Goal: Task Accomplishment & Management: Complete application form

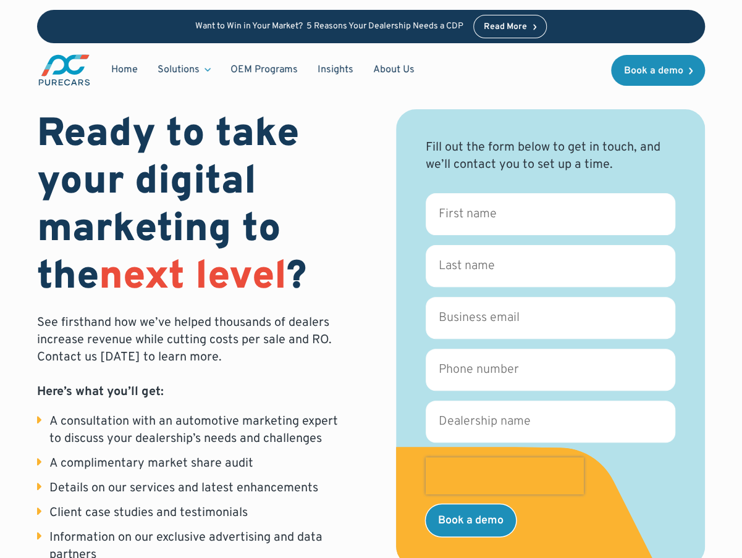
scroll to position [2, 0]
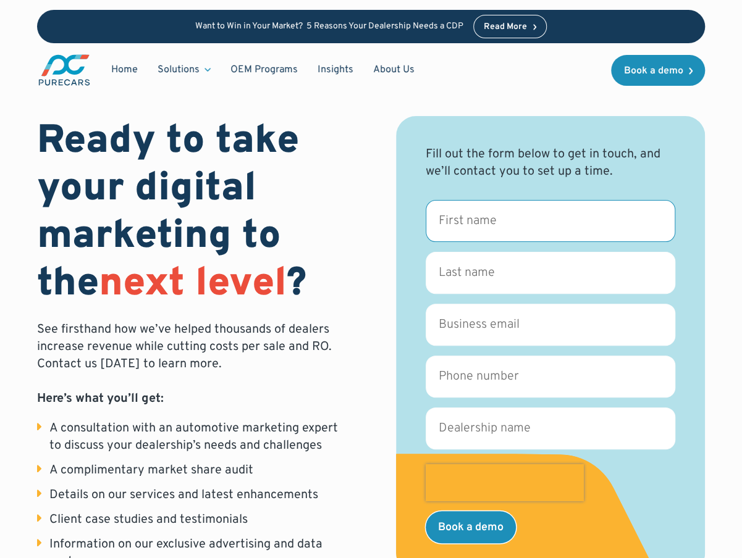
click at [473, 220] on input "First name *" at bounding box center [549, 221] width 249 height 42
click at [472, 220] on input "Mat" at bounding box center [549, 221] width 249 height 42
type input "Matt"
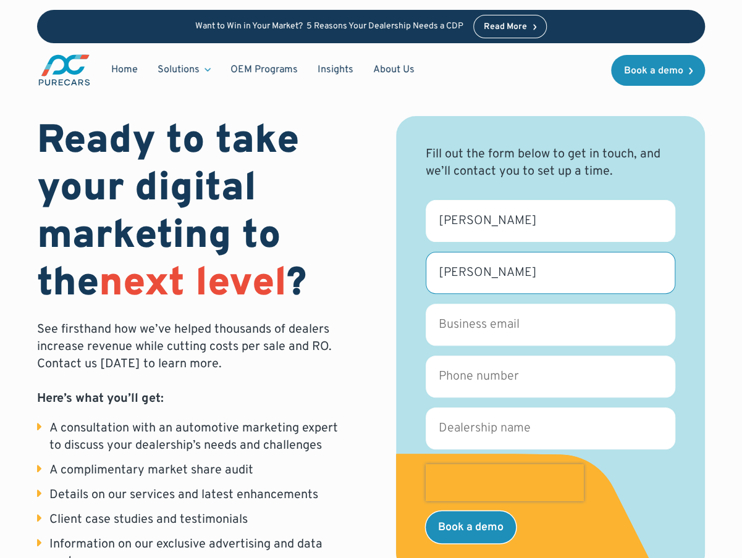
type input "Mocabee"
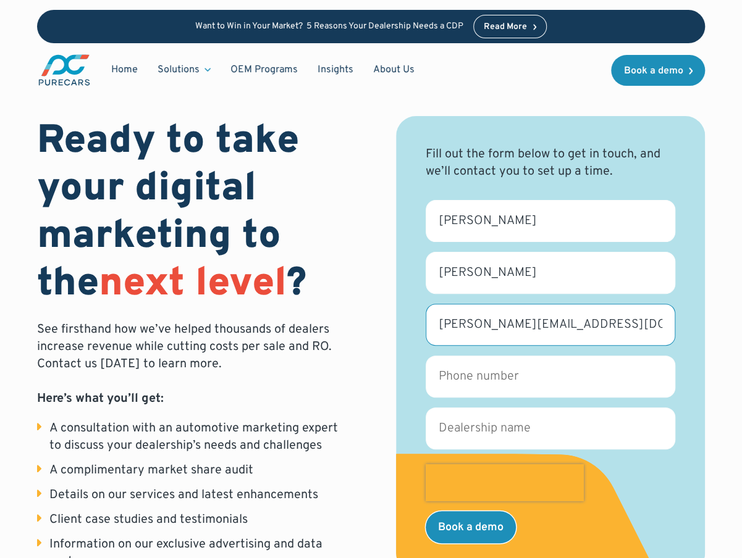
type input "m.mocabee@gokiefer.com"
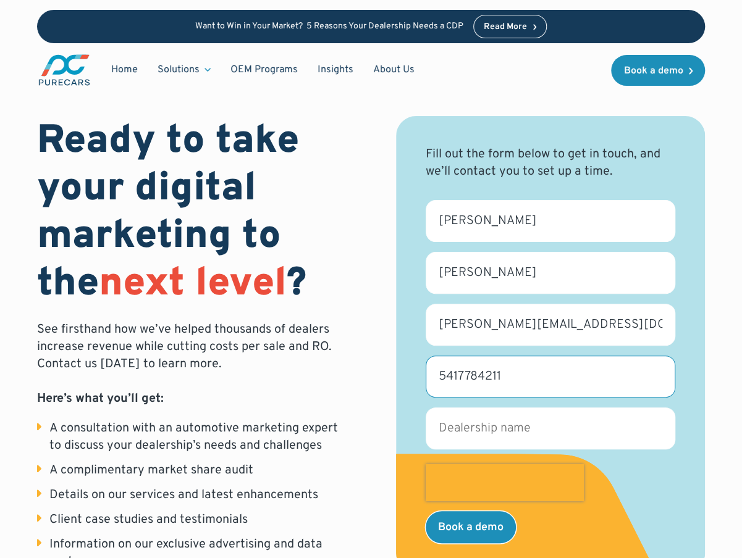
type input "5417784211"
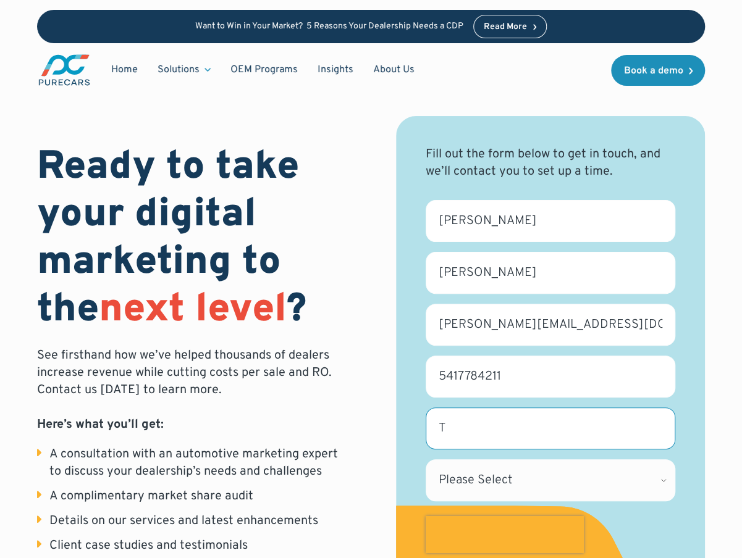
scroll to position [28, 0]
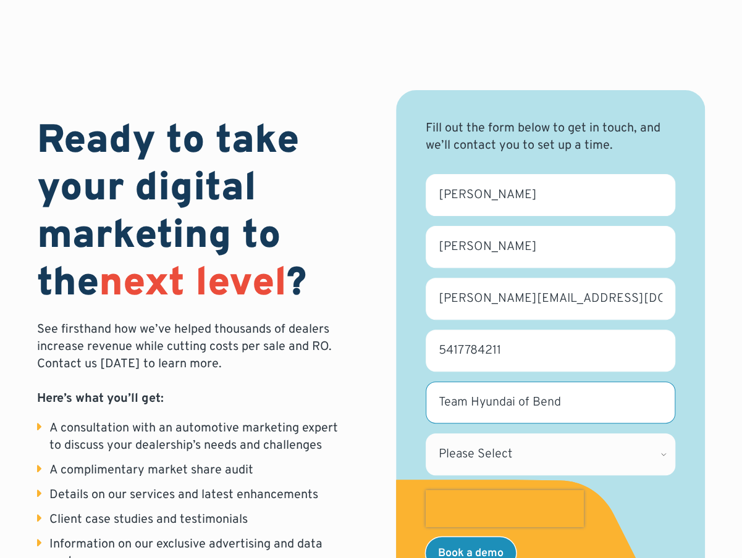
type input "Team Hyundai of Bend"
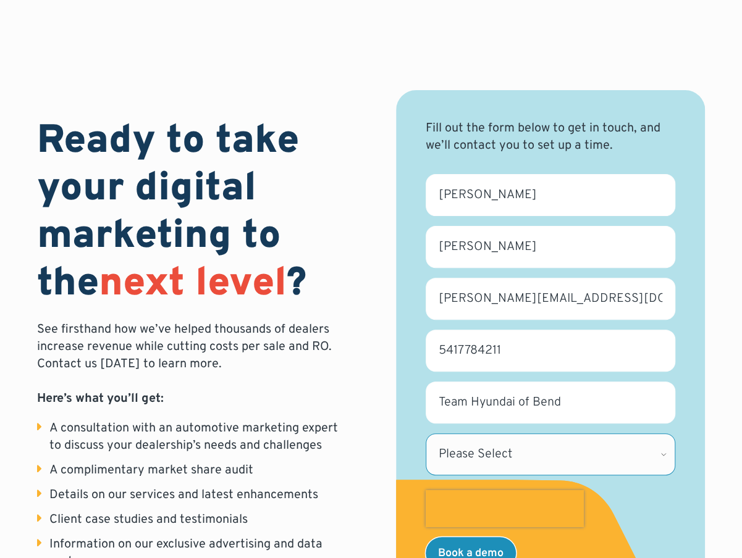
click at [534, 456] on select "Please Select Alabama Alaska Alberta Arizona Arkansas British Columbia Californ…" at bounding box center [549, 455] width 249 height 42
select select "OR"
click at [425, 434] on select "Please Select Alabama Alaska Alberta Arizona Arkansas British Columbia Californ…" at bounding box center [549, 455] width 249 height 42
drag, startPoint x: 461, startPoint y: 548, endPoint x: 521, endPoint y: 399, distance: 160.7
click at [461, 548] on input "Book a demo" at bounding box center [470, 553] width 90 height 32
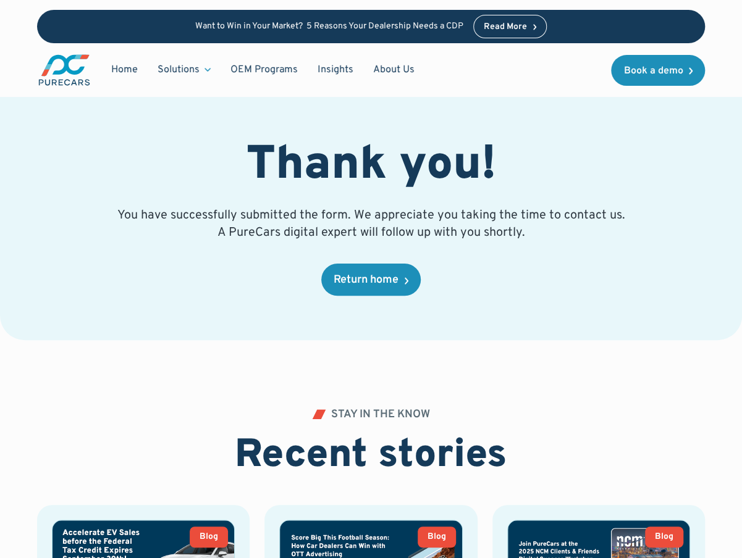
drag, startPoint x: 687, startPoint y: 22, endPoint x: 691, endPoint y: 30, distance: 9.7
click at [687, 22] on div "Want to Win in Your Market? 5 Reasons Your Dealership Needs a CDP Read More" at bounding box center [371, 26] width 668 height 33
click at [669, 19] on div "Want to Win in Your Market? 5 Reasons Your Dealership Needs a CDP Read More" at bounding box center [371, 26] width 668 height 33
